Goal: Check status: Check status

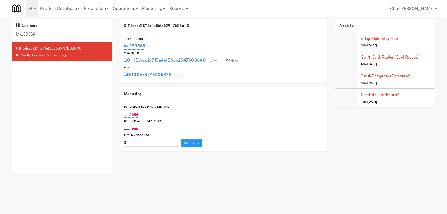
click at [54, 36] on input "M-150369" at bounding box center [62, 35] width 92 height 10
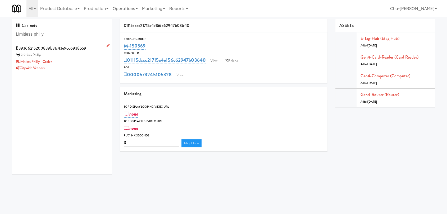
type input "Limitless philly"
click at [76, 70] on div "Citywide Vendors" at bounding box center [62, 68] width 92 height 7
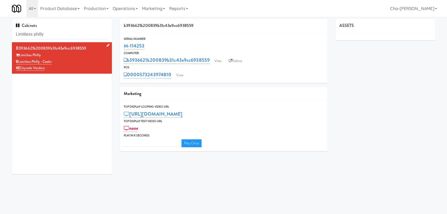
type input "3"
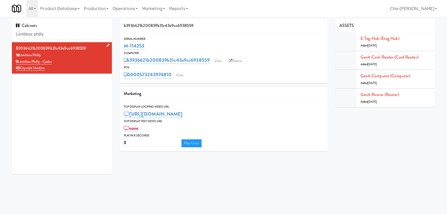
click at [84, 64] on div "Limitless Philly - Cooler" at bounding box center [62, 62] width 92 height 7
click at [89, 65] on div "Citywide Vendors" at bounding box center [62, 68] width 92 height 7
click at [217, 61] on link "View" at bounding box center [218, 61] width 12 height 8
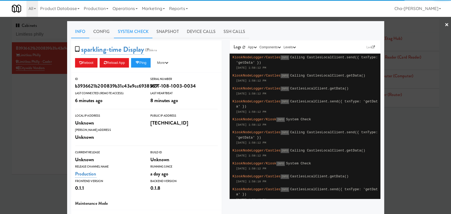
click at [128, 31] on link "System Check" at bounding box center [133, 31] width 39 height 13
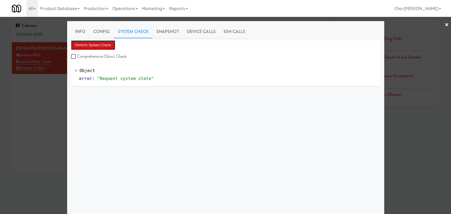
click at [98, 46] on button "Perform System Check" at bounding box center [93, 45] width 44 height 10
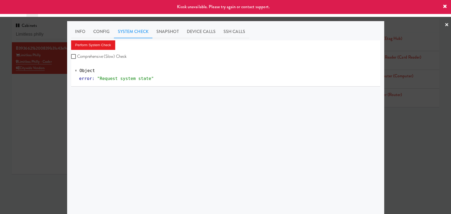
click at [55, 109] on div at bounding box center [225, 107] width 451 height 214
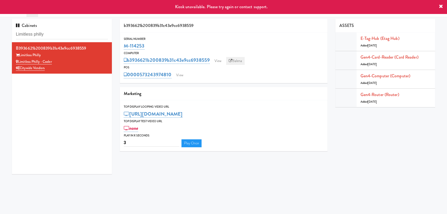
click at [236, 61] on link "Balena" at bounding box center [235, 61] width 19 height 8
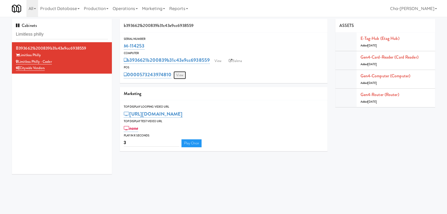
click at [181, 73] on link "View" at bounding box center [179, 75] width 12 height 8
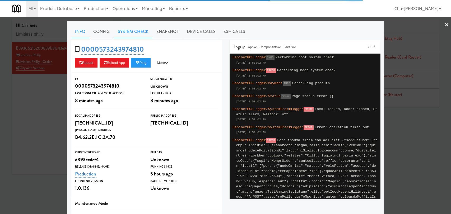
click at [140, 33] on link "System Check" at bounding box center [133, 31] width 39 height 13
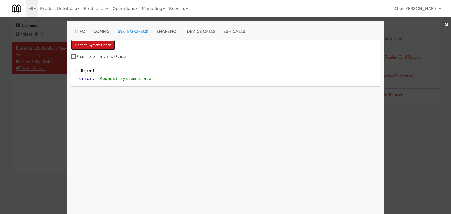
click at [89, 47] on button "Perform System Check" at bounding box center [93, 45] width 44 height 10
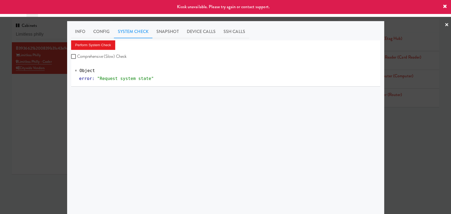
click at [45, 102] on div at bounding box center [225, 107] width 451 height 214
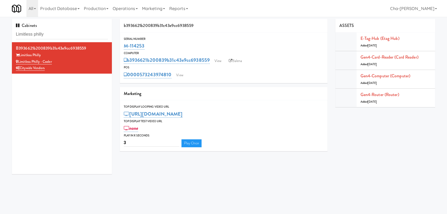
drag, startPoint x: 148, startPoint y: 47, endPoint x: 122, endPoint y: 47, distance: 25.9
click at [122, 47] on div "Serial Number M-114253" at bounding box center [223, 43] width 207 height 14
copy link "M-114253"
click at [87, 59] on div "Limitless Philly - Cooler" at bounding box center [62, 62] width 92 height 7
click at [235, 63] on link "Balena" at bounding box center [235, 61] width 19 height 8
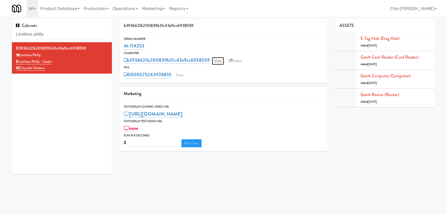
click at [223, 63] on link "View" at bounding box center [218, 61] width 12 height 8
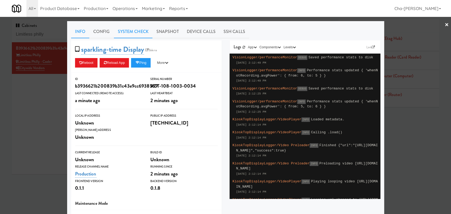
click at [138, 34] on link "System Check" at bounding box center [133, 31] width 39 height 13
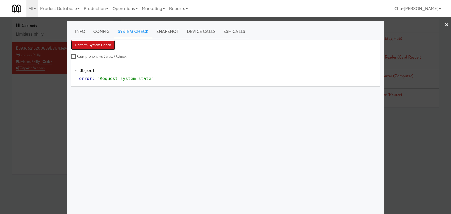
click at [102, 48] on button "Perform System Check" at bounding box center [93, 45] width 44 height 10
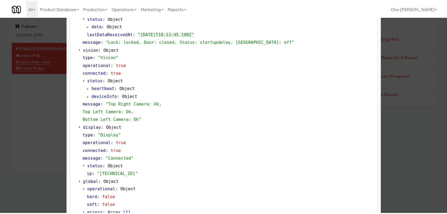
scroll to position [196, 0]
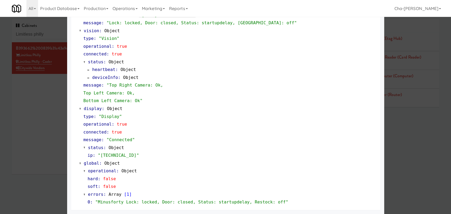
click at [38, 110] on div at bounding box center [225, 107] width 451 height 214
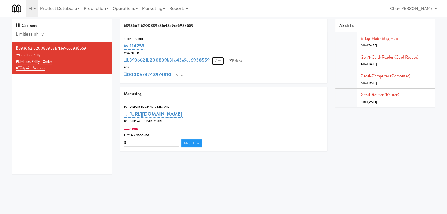
click at [219, 61] on link "View" at bounding box center [218, 61] width 12 height 8
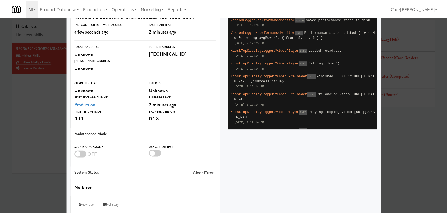
scroll to position [73, 0]
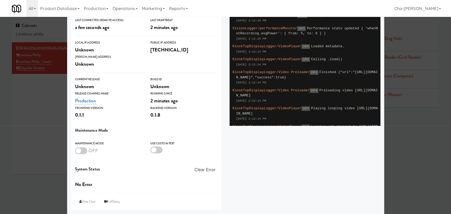
click at [36, 104] on div at bounding box center [225, 107] width 451 height 214
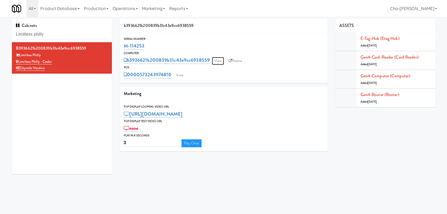
click at [218, 62] on link "View" at bounding box center [218, 61] width 12 height 8
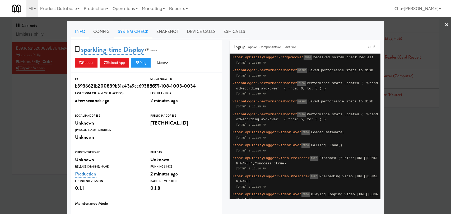
click at [137, 36] on link "System Check" at bounding box center [133, 31] width 39 height 13
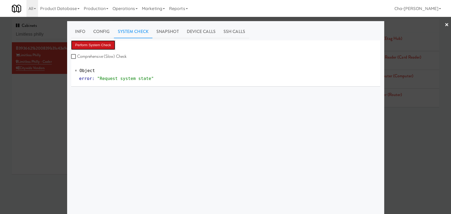
click at [97, 45] on button "Perform System Check" at bounding box center [93, 45] width 44 height 10
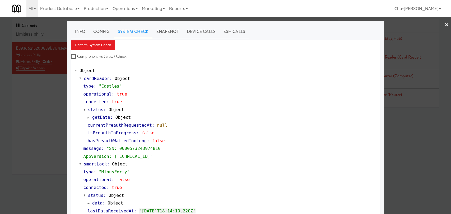
click at [221, 122] on div "currentPreauthRequestedAt : null" at bounding box center [232, 126] width 289 height 8
click at [77, 48] on button "Perform System Check" at bounding box center [93, 45] width 44 height 10
click at [33, 133] on div at bounding box center [225, 107] width 451 height 214
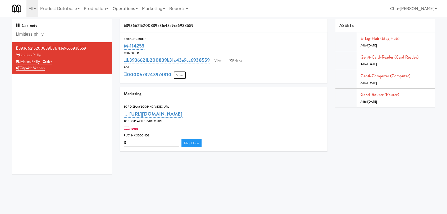
click at [178, 74] on link "View" at bounding box center [179, 75] width 12 height 8
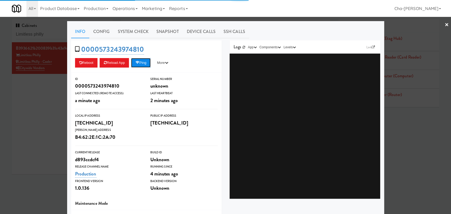
click at [142, 64] on button "Ping" at bounding box center [141, 63] width 20 height 10
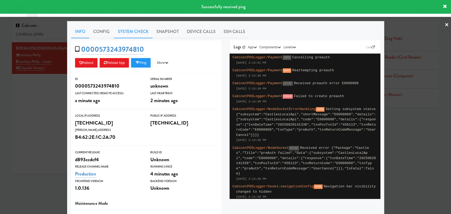
click at [124, 34] on link "System Check" at bounding box center [133, 31] width 39 height 13
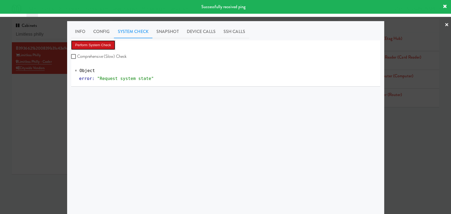
click at [106, 45] on button "Perform System Check" at bounding box center [93, 45] width 44 height 10
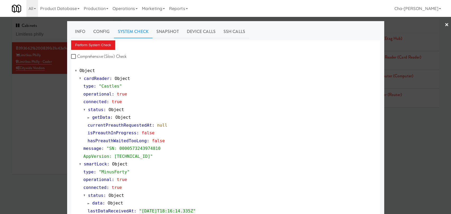
click at [44, 113] on div at bounding box center [225, 107] width 451 height 214
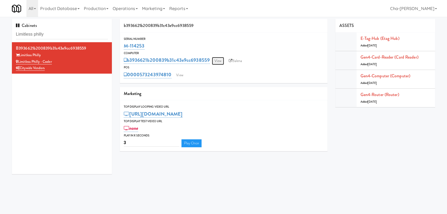
click at [220, 57] on link "View" at bounding box center [218, 61] width 12 height 8
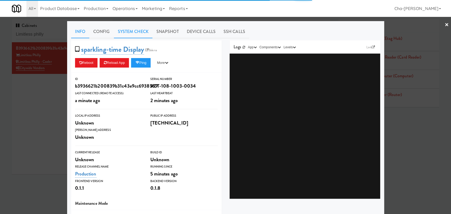
click at [136, 32] on link "System Check" at bounding box center [133, 31] width 39 height 13
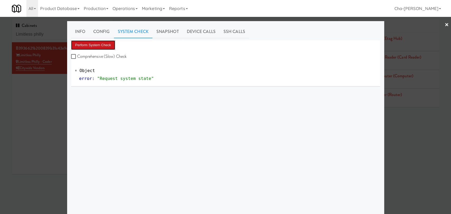
click at [104, 48] on button "Perform System Check" at bounding box center [93, 45] width 44 height 10
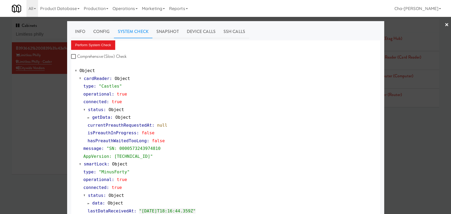
click at [43, 130] on div at bounding box center [225, 107] width 451 height 214
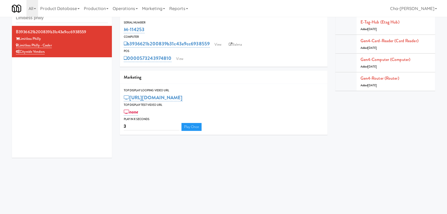
scroll to position [17, 0]
drag, startPoint x: 56, startPoint y: 45, endPoint x: 19, endPoint y: 45, distance: 37.3
click at [19, 45] on div "Limitless Philly - Cooler" at bounding box center [62, 45] width 92 height 7
copy link "Limitless Philly - Cooler"
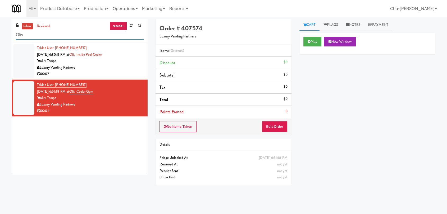
click at [49, 32] on input "Oliv" at bounding box center [80, 35] width 128 height 10
paste input "Limitless Philly - Cooler"
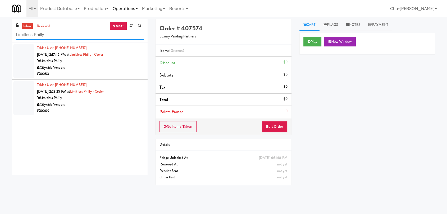
type input "Limitless Philly -"
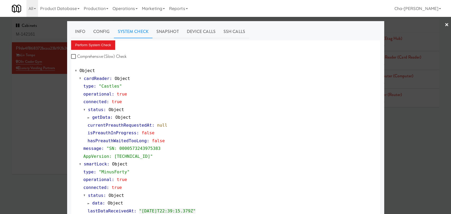
scroll to position [196, 0]
